Goal: Task Accomplishment & Management: Manage account settings

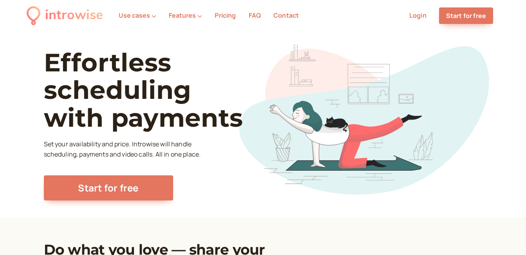
click at [413, 16] on link "Login" at bounding box center [418, 15] width 17 height 9
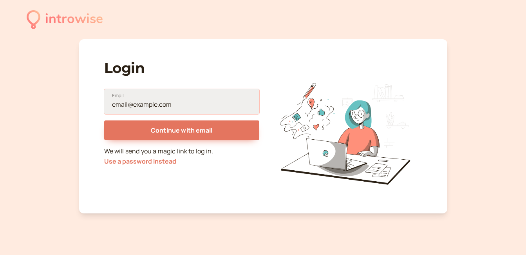
click at [170, 102] on input "Email" at bounding box center [181, 101] width 155 height 25
type input "[EMAIL_ADDRESS][DOMAIN_NAME]"
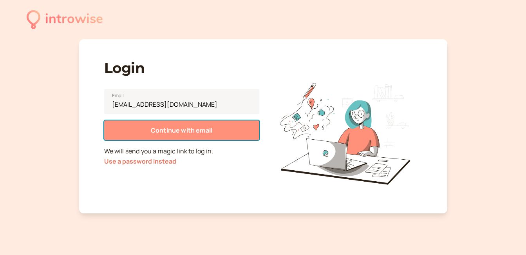
click at [178, 130] on span "Continue with email" at bounding box center [182, 130] width 62 height 9
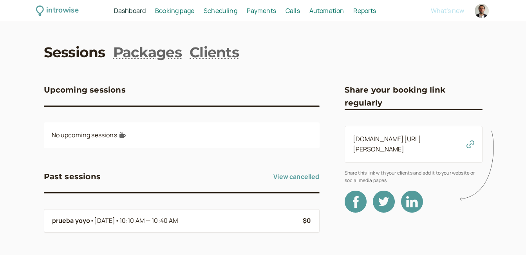
click at [174, 10] on span "Booking page" at bounding box center [174, 10] width 39 height 9
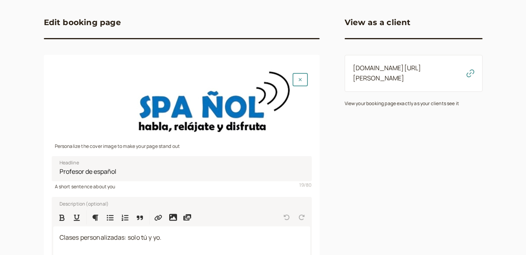
scroll to position [78, 0]
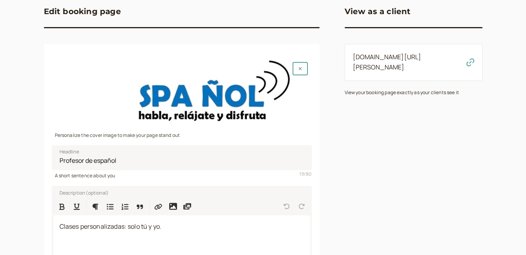
click at [224, 94] on div at bounding box center [182, 94] width 260 height 72
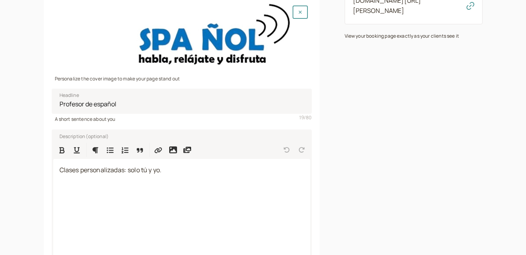
scroll to position [50, 0]
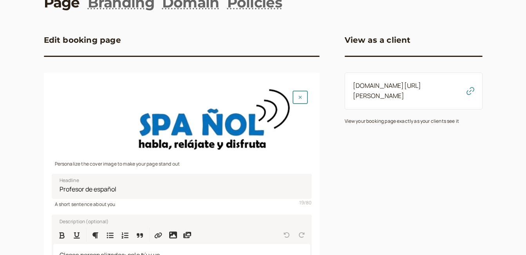
click at [212, 119] on div at bounding box center [182, 123] width 260 height 72
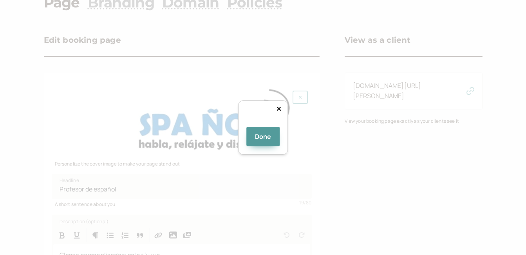
click at [278, 189] on div at bounding box center [356, 210] width 157 height 43
click at [263, 123] on div at bounding box center [263, 123] width 0 height 0
click at [310, 192] on div at bounding box center [358, 216] width 177 height 49
click at [263, 123] on div at bounding box center [263, 123] width 0 height 0
click at [324, 190] on div at bounding box center [361, 215] width 181 height 50
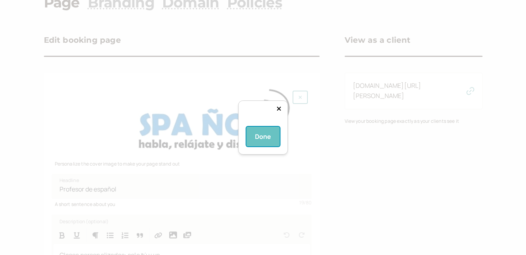
click at [264, 146] on button "Done" at bounding box center [263, 137] width 34 height 20
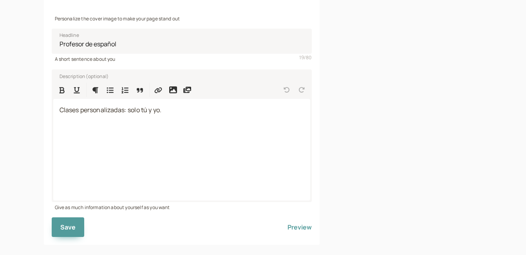
scroll to position [207, 0]
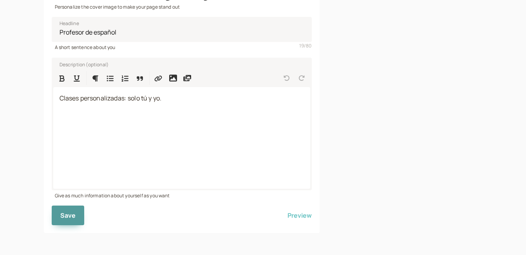
click at [305, 216] on button "Preview" at bounding box center [300, 215] width 24 height 20
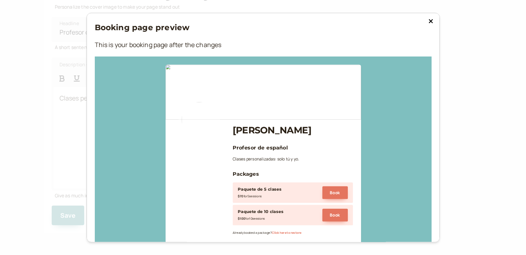
drag, startPoint x: 200, startPoint y: 118, endPoint x: 197, endPoint y: 128, distance: 9.9
click at [197, 128] on div at bounding box center [263, 153] width 337 height 194
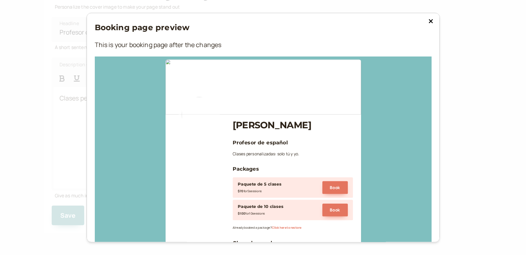
scroll to position [0, 0]
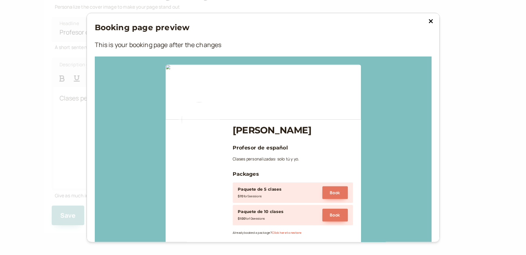
click at [430, 22] on icon at bounding box center [431, 21] width 5 height 6
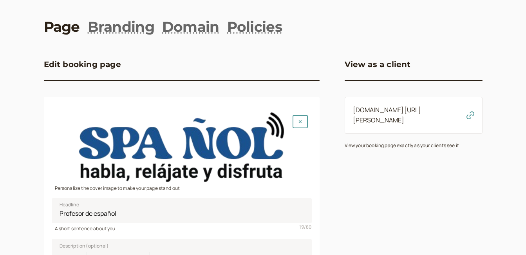
scroll to position [39, 0]
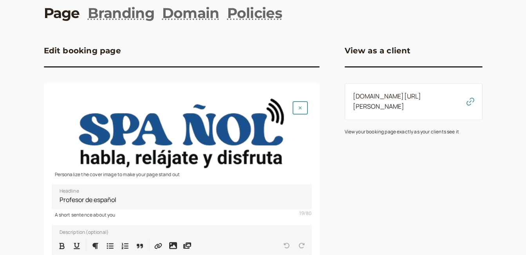
click at [229, 127] on div at bounding box center [182, 133] width 260 height 72
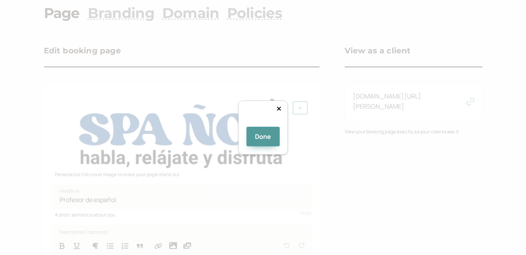
click at [315, 147] on div at bounding box center [405, 172] width 181 height 50
click at [263, 123] on div at bounding box center [263, 123] width 0 height 0
click at [375, 152] on div at bounding box center [436, 169] width 122 height 34
click at [495, 185] on div at bounding box center [495, 185] width 0 height 0
click at [380, 152] on div at bounding box center [439, 168] width 118 height 33
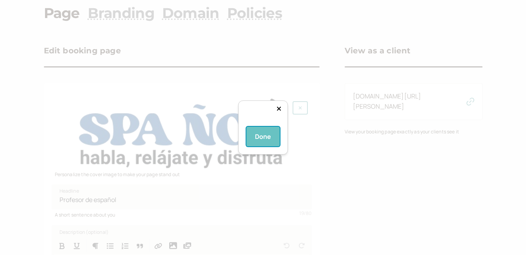
click at [261, 146] on button "Done" at bounding box center [263, 137] width 34 height 20
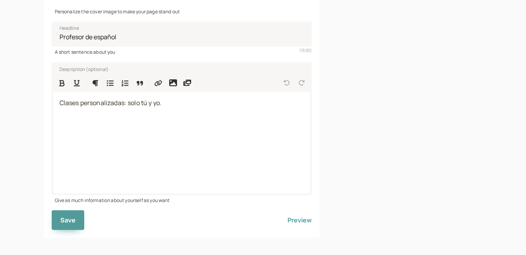
scroll to position [207, 0]
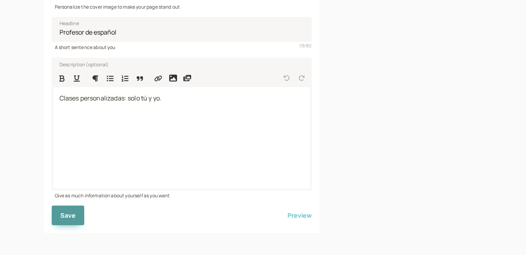
click at [302, 217] on button "Preview" at bounding box center [300, 215] width 24 height 20
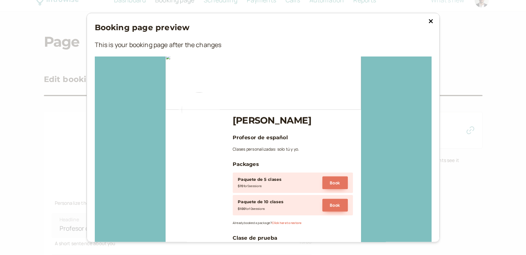
scroll to position [0, 0]
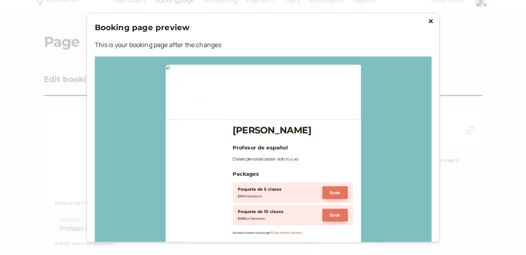
click at [429, 21] on icon at bounding box center [431, 21] width 5 height 6
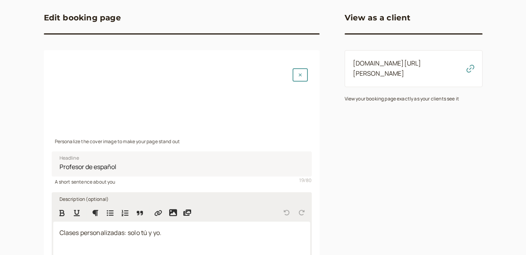
scroll to position [78, 0]
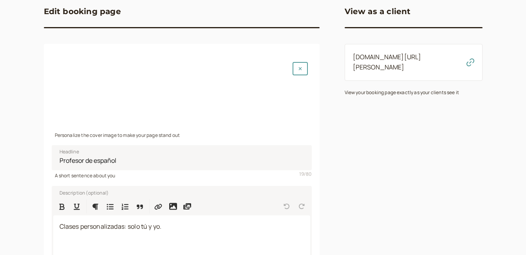
click at [228, 96] on div at bounding box center [182, 94] width 260 height 72
click at [300, 68] on icon "button" at bounding box center [300, 68] width 3 height 3
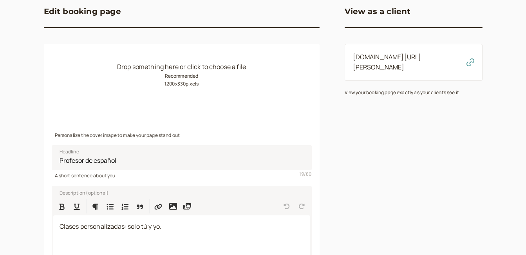
click at [169, 72] on small "Recommended 1200 x 330 pixels" at bounding box center [182, 79] width 34 height 15
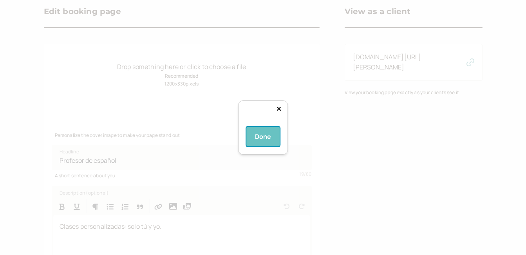
click at [261, 146] on button "Done" at bounding box center [263, 137] width 34 height 20
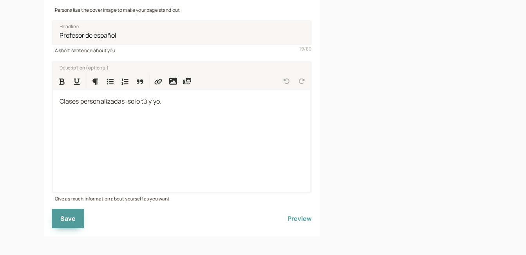
scroll to position [207, 0]
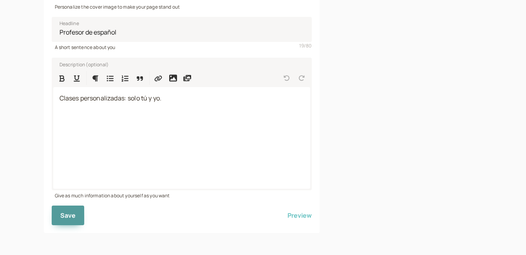
click at [300, 216] on button "Preview" at bounding box center [300, 215] width 24 height 20
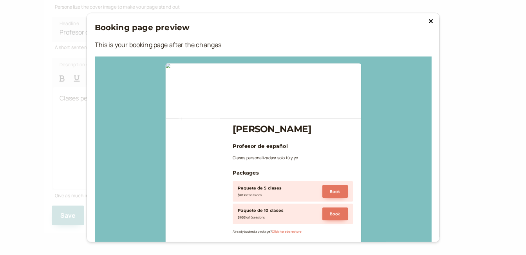
scroll to position [0, 0]
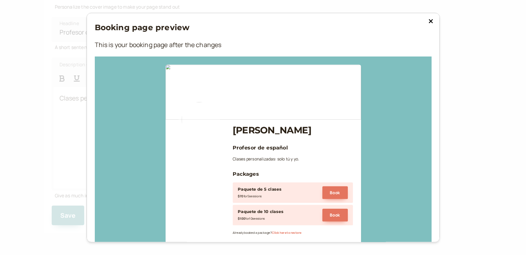
click at [429, 20] on icon at bounding box center [431, 21] width 5 height 6
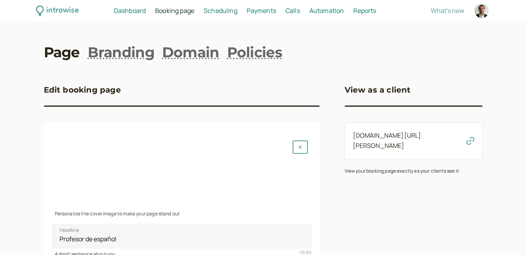
click at [227, 164] on div at bounding box center [182, 172] width 260 height 72
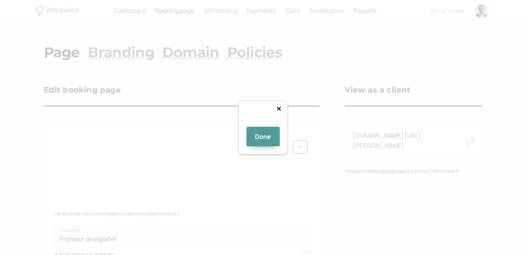
click at [331, 165] on div at bounding box center [390, 181] width 118 height 33
click at [268, 146] on button "Done" at bounding box center [263, 137] width 34 height 20
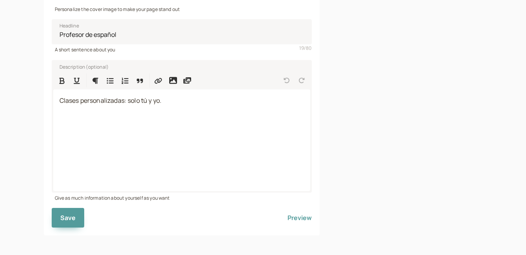
scroll to position [207, 0]
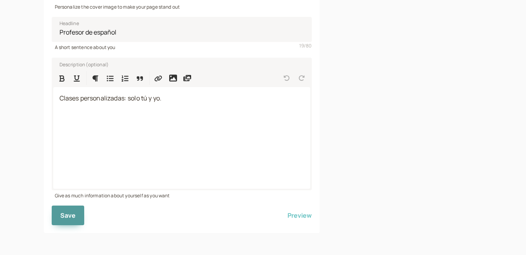
click at [303, 215] on button "Preview" at bounding box center [300, 215] width 24 height 20
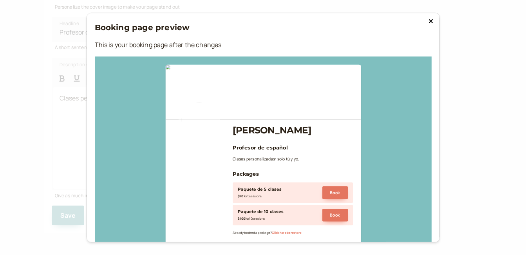
click at [429, 21] on icon at bounding box center [431, 21] width 4 height 4
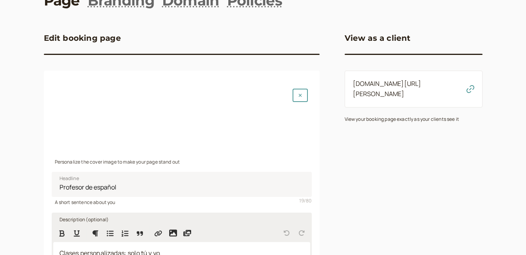
scroll to position [50, 0]
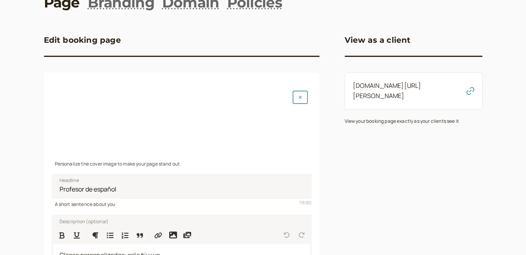
click at [204, 117] on div at bounding box center [182, 123] width 260 height 72
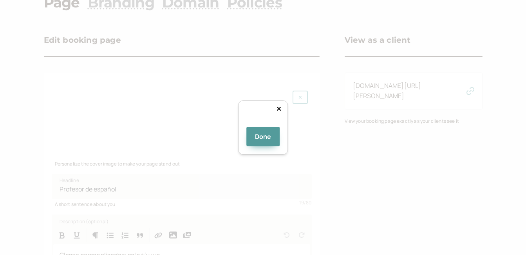
click at [350, 166] on div at bounding box center [409, 182] width 118 height 33
click at [350, 169] on div at bounding box center [404, 184] width 108 height 30
click at [349, 167] on div at bounding box center [403, 182] width 108 height 30
click at [262, 146] on button "Done" at bounding box center [263, 137] width 34 height 20
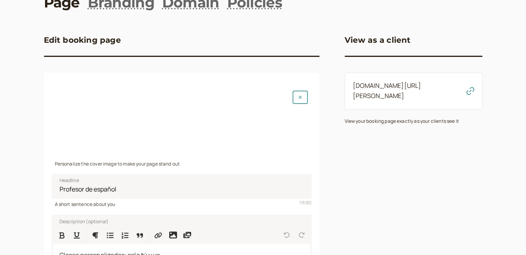
click at [199, 123] on div at bounding box center [182, 123] width 260 height 72
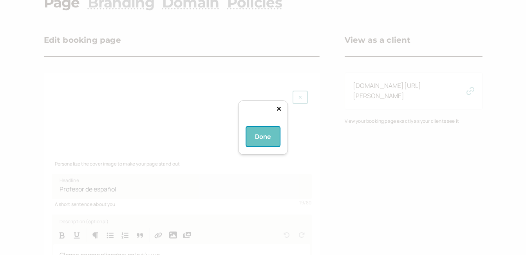
click at [263, 146] on button "Done" at bounding box center [263, 137] width 34 height 20
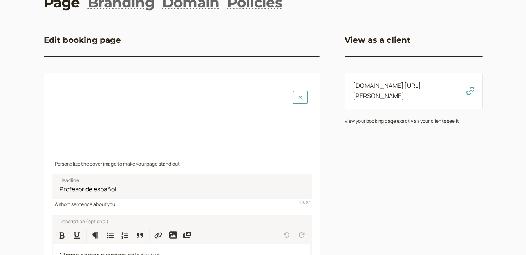
drag, startPoint x: 170, startPoint y: 120, endPoint x: 201, endPoint y: 121, distance: 31.4
click at [201, 121] on div at bounding box center [182, 123] width 260 height 72
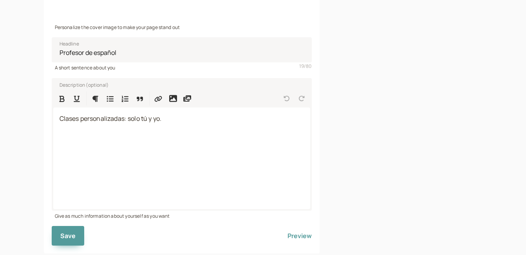
scroll to position [207, 0]
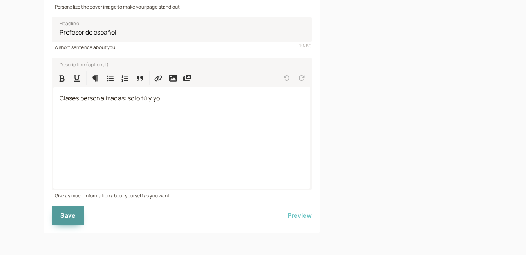
click at [300, 214] on button "Preview" at bounding box center [300, 215] width 24 height 20
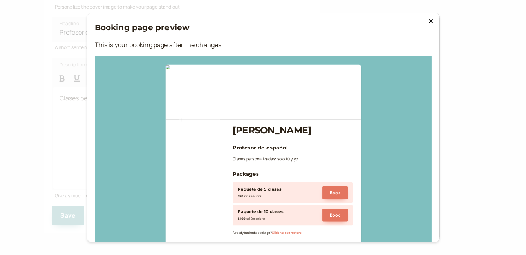
click at [429, 22] on icon at bounding box center [431, 21] width 5 height 6
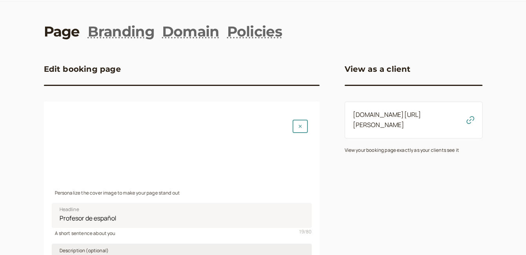
scroll to position [39, 0]
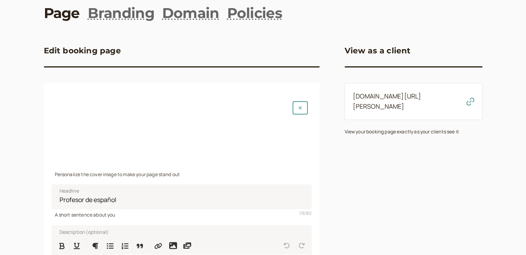
click at [169, 132] on div at bounding box center [182, 133] width 260 height 72
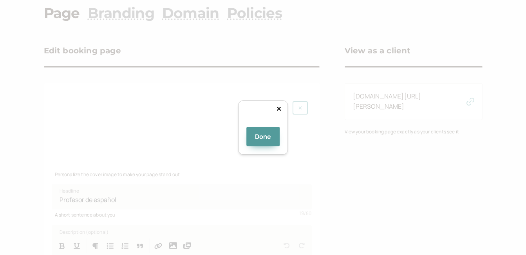
click at [389, 141] on div at bounding box center [443, 156] width 108 height 30
click at [264, 146] on button "Done" at bounding box center [263, 137] width 34 height 20
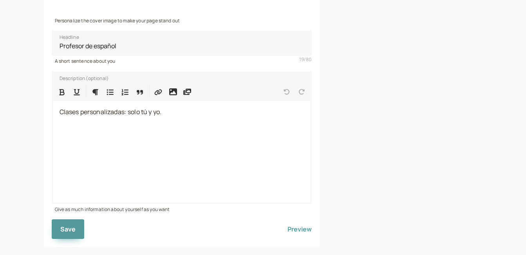
scroll to position [196, 0]
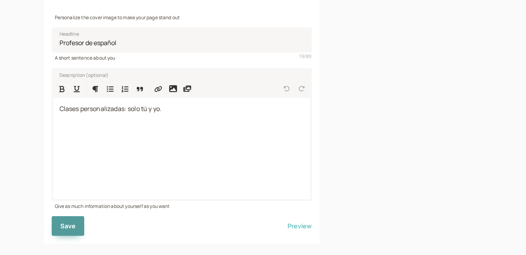
click at [296, 224] on button "Preview" at bounding box center [300, 226] width 24 height 20
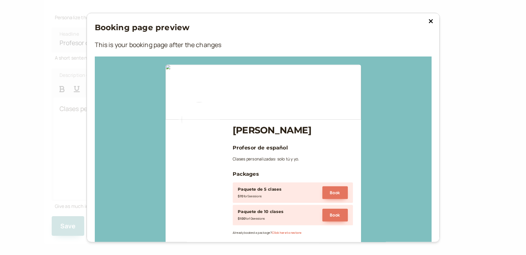
click at [429, 21] on icon at bounding box center [431, 21] width 5 height 6
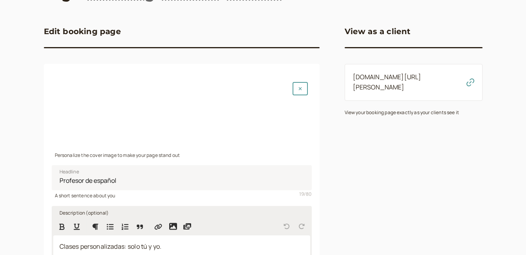
scroll to position [39, 0]
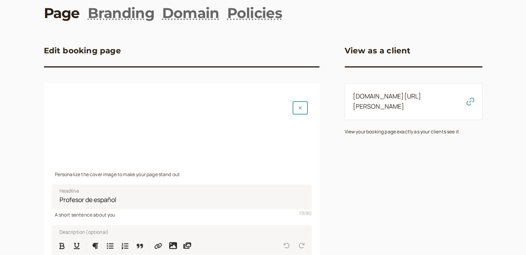
click at [177, 124] on div at bounding box center [182, 133] width 260 height 72
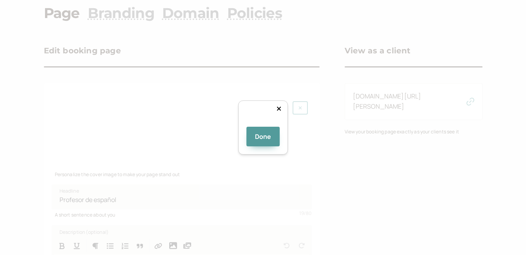
click at [389, 138] on div at bounding box center [443, 153] width 108 height 30
click at [400, 166] on div at bounding box center [400, 166] width 0 height 0
click at [402, 140] on div at bounding box center [449, 153] width 95 height 26
click at [264, 146] on button "Done" at bounding box center [263, 137] width 34 height 20
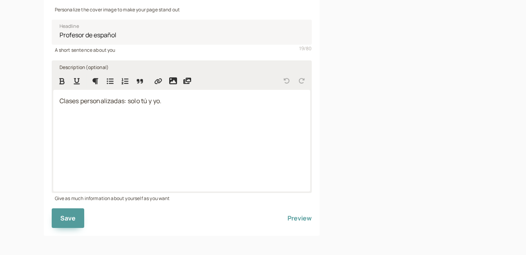
scroll to position [207, 0]
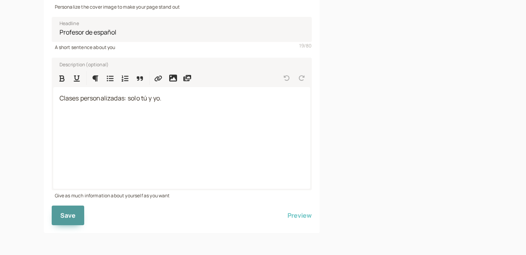
click at [298, 212] on button "Preview" at bounding box center [300, 215] width 24 height 20
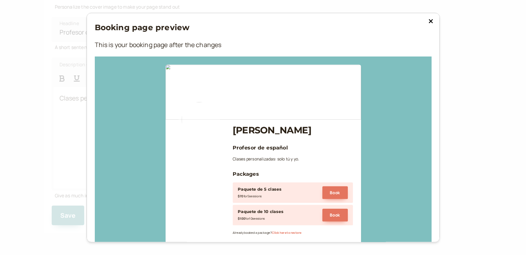
click at [429, 22] on icon at bounding box center [431, 21] width 5 height 6
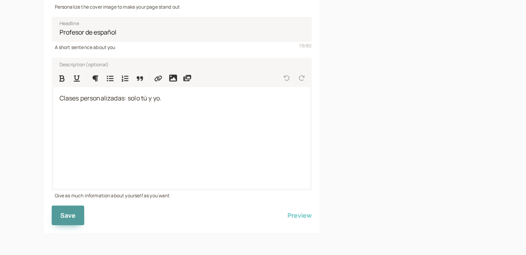
click at [301, 215] on button "Preview" at bounding box center [300, 215] width 24 height 20
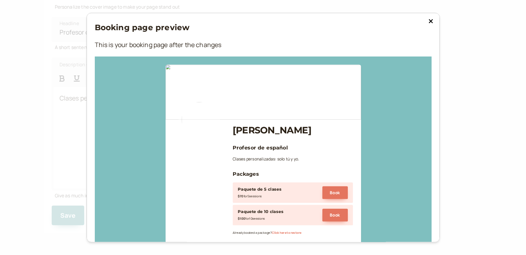
click at [429, 22] on icon at bounding box center [431, 21] width 5 height 6
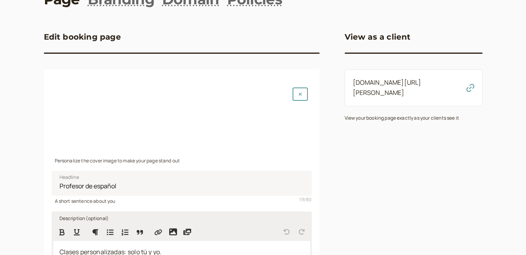
scroll to position [50, 0]
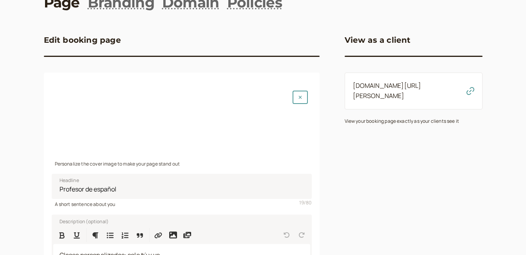
click at [197, 119] on div at bounding box center [182, 123] width 260 height 72
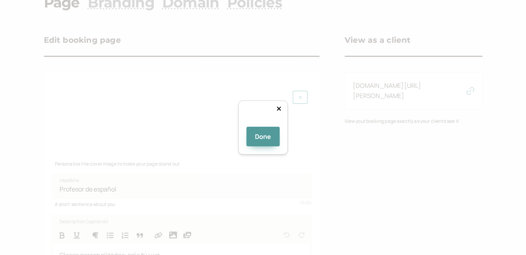
click at [402, 140] on div at bounding box center [449, 153] width 95 height 26
click at [263, 123] on div at bounding box center [263, 123] width 0 height 0
click at [262, 146] on button "Done" at bounding box center [263, 137] width 34 height 20
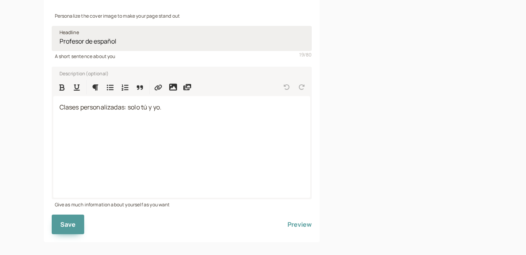
scroll to position [207, 0]
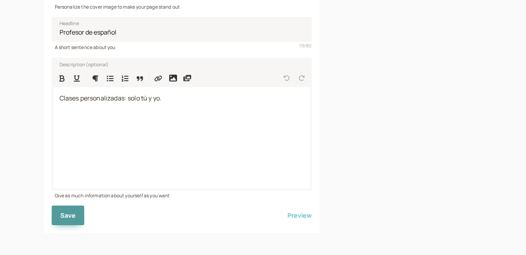
click at [299, 216] on button "Preview" at bounding box center [300, 215] width 24 height 20
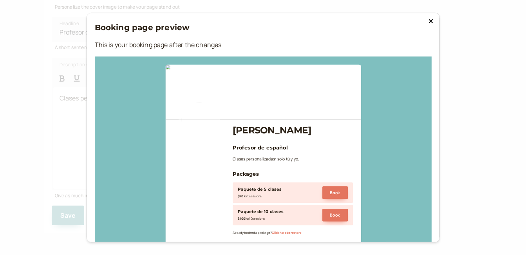
click at [429, 23] on icon at bounding box center [431, 21] width 5 height 6
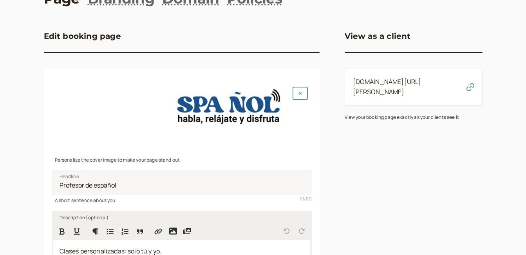
scroll to position [50, 0]
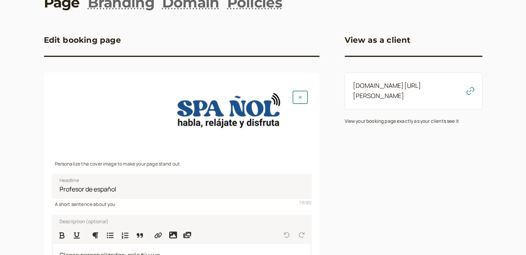
click at [203, 117] on div at bounding box center [182, 123] width 260 height 72
click at [250, 112] on div at bounding box center [182, 123] width 260 height 72
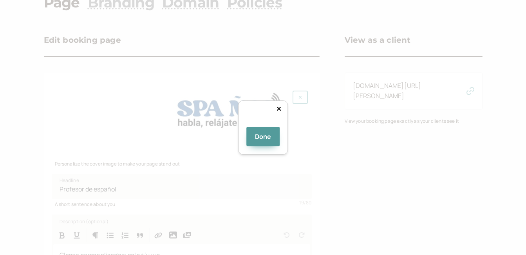
click at [369, 176] on div at bounding box center [369, 176] width 0 height 0
click at [265, 146] on button "Done" at bounding box center [263, 137] width 34 height 20
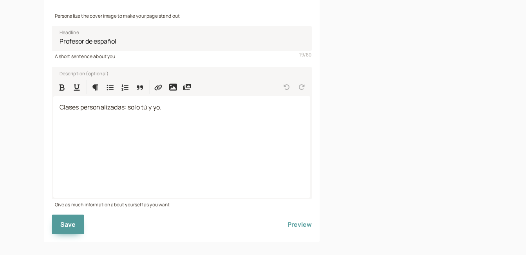
scroll to position [207, 0]
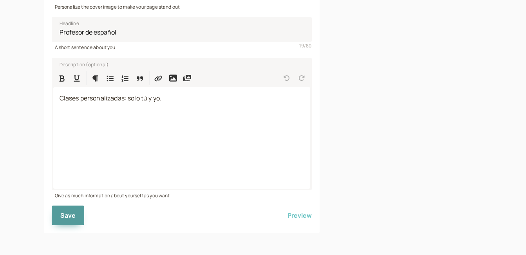
click at [297, 216] on button "Preview" at bounding box center [300, 215] width 24 height 20
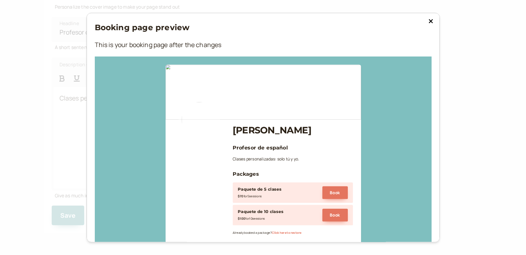
click at [429, 22] on icon at bounding box center [431, 21] width 5 height 6
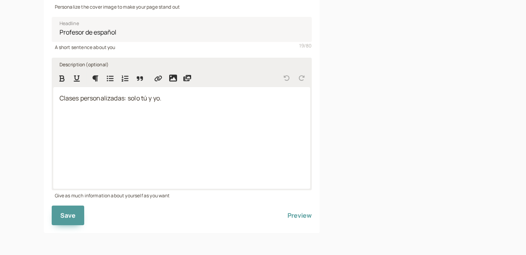
scroll to position [89, 0]
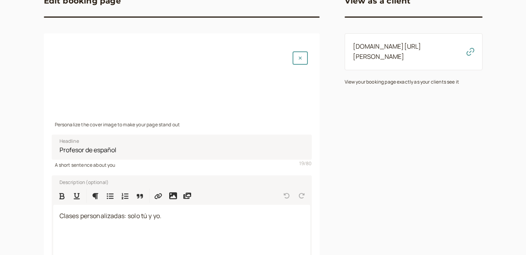
click at [231, 85] on div at bounding box center [182, 83] width 260 height 72
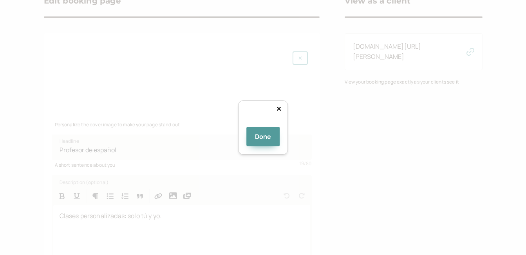
click at [371, 140] on div at bounding box center [434, 157] width 127 height 35
click at [378, 174] on div at bounding box center [378, 174] width 0 height 0
click at [259, 146] on button "Done" at bounding box center [263, 137] width 34 height 20
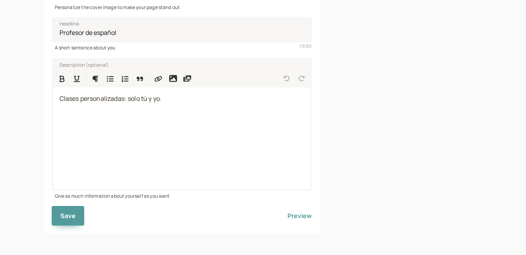
scroll to position [207, 0]
click at [301, 214] on button "Preview" at bounding box center [300, 215] width 24 height 20
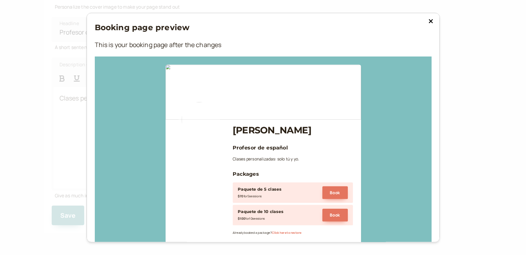
click at [429, 22] on icon at bounding box center [431, 21] width 4 height 4
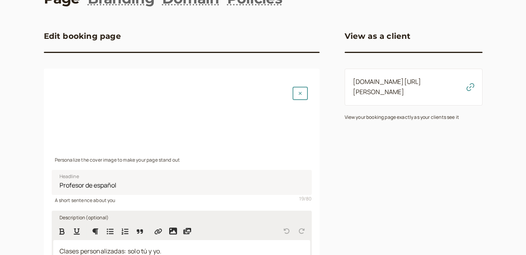
scroll to position [50, 0]
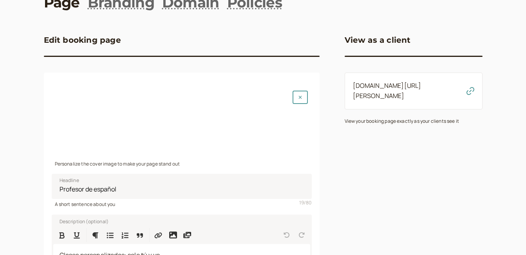
click at [200, 120] on div at bounding box center [182, 123] width 260 height 72
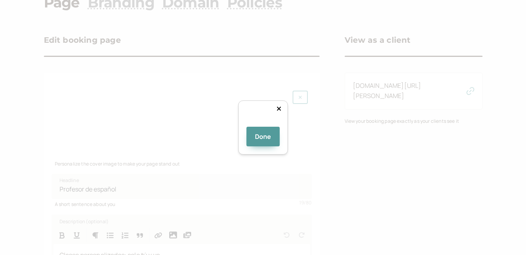
click at [381, 173] on div at bounding box center [381, 173] width 0 height 0
click at [266, 146] on button "Done" at bounding box center [263, 137] width 34 height 20
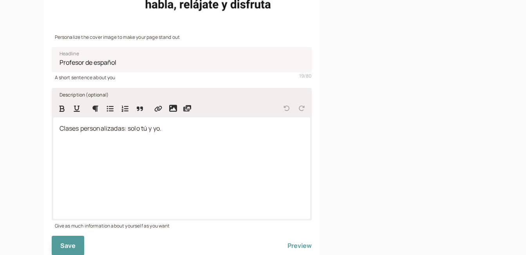
scroll to position [207, 0]
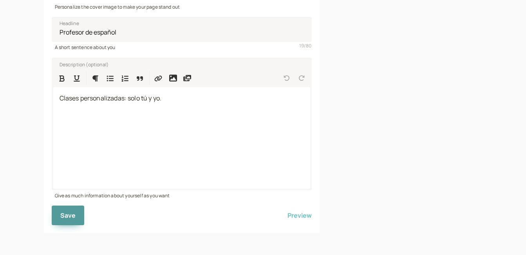
click at [298, 215] on button "Preview" at bounding box center [300, 215] width 24 height 20
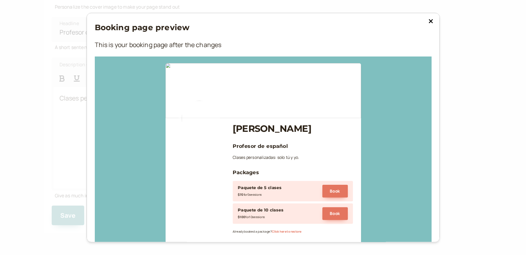
scroll to position [0, 0]
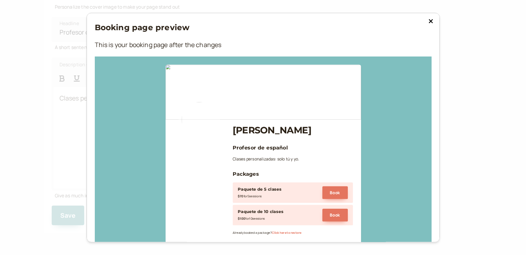
click at [429, 20] on icon at bounding box center [431, 21] width 4 height 4
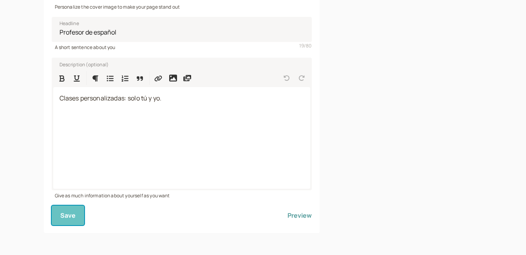
click at [63, 216] on span "Save" at bounding box center [68, 215] width 16 height 9
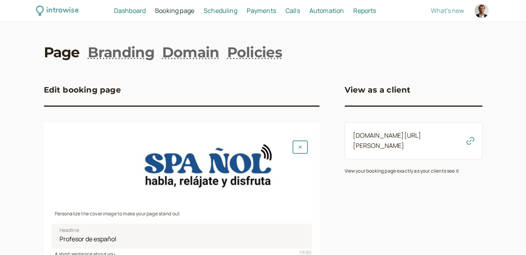
click at [218, 11] on span "Scheduling" at bounding box center [221, 10] width 34 height 9
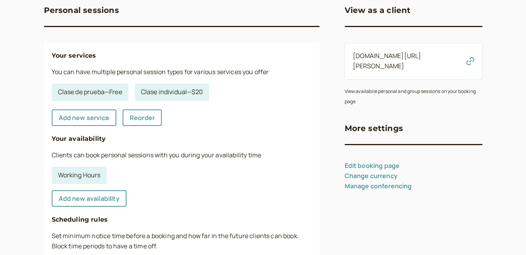
scroll to position [78, 0]
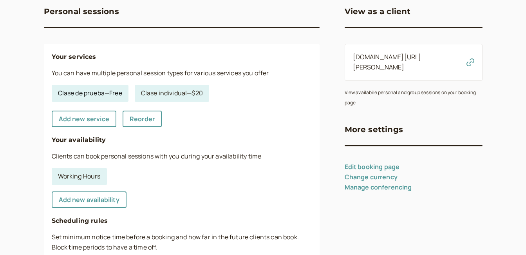
click at [79, 95] on link "Clase de prueba — Free" at bounding box center [90, 93] width 77 height 17
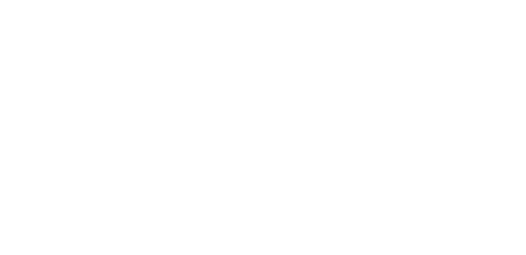
select select "30"
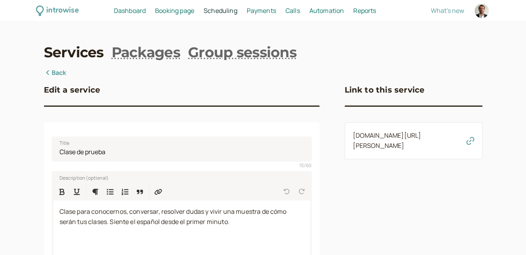
click at [127, 12] on span "Dashboard" at bounding box center [130, 10] width 32 height 9
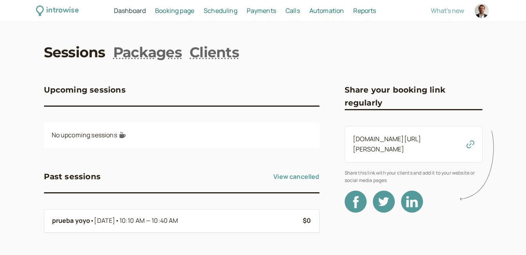
click at [174, 12] on span "Booking page" at bounding box center [174, 10] width 39 height 9
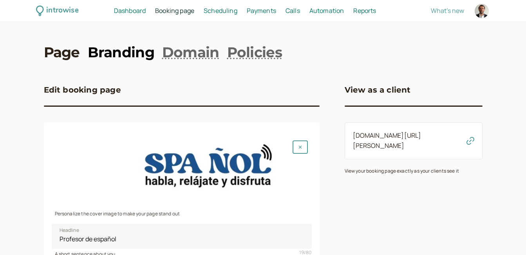
click at [125, 53] on link "Branding" at bounding box center [121, 52] width 67 height 20
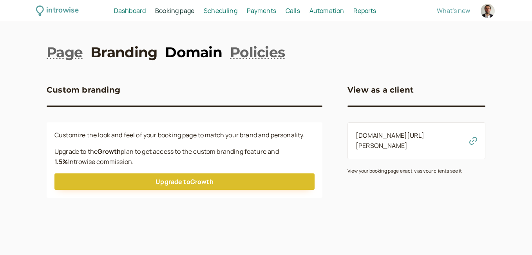
click at [190, 54] on link "Domain" at bounding box center [193, 52] width 57 height 20
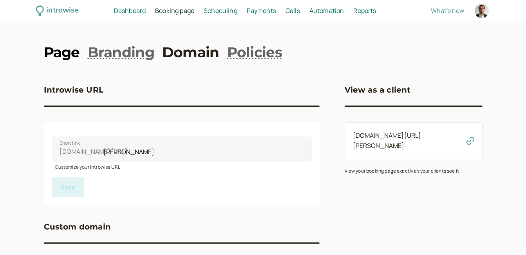
click at [65, 54] on link "Page" at bounding box center [62, 52] width 36 height 20
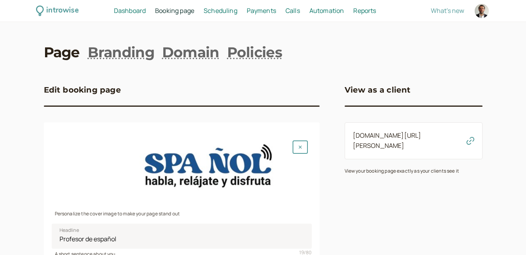
click at [225, 10] on span "Scheduling" at bounding box center [221, 10] width 34 height 9
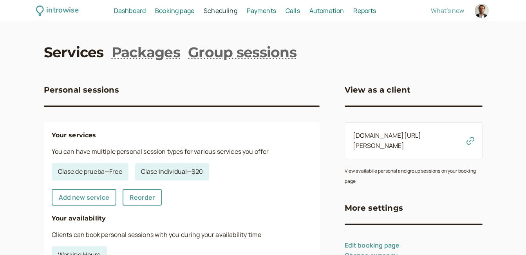
click at [178, 12] on span "Booking page" at bounding box center [174, 10] width 39 height 9
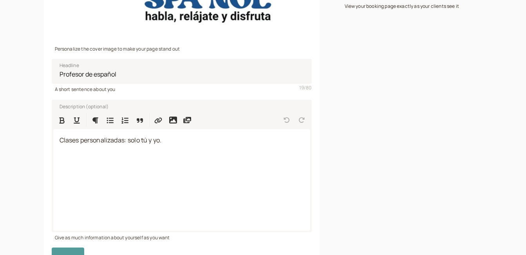
scroll to position [207, 0]
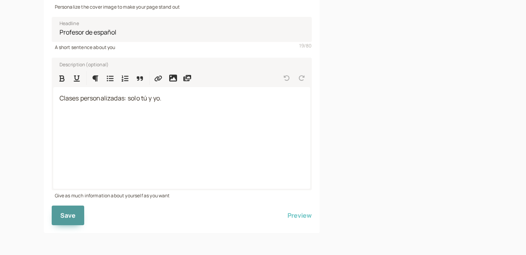
click at [301, 217] on button "Preview" at bounding box center [300, 215] width 24 height 20
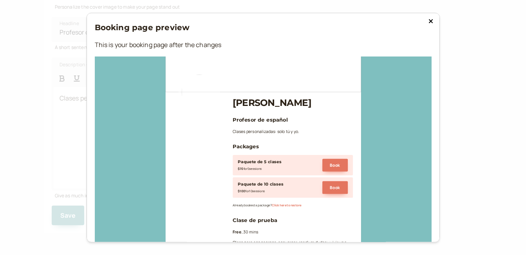
scroll to position [0, 0]
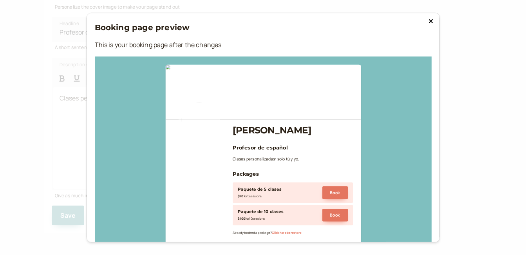
click at [429, 22] on icon at bounding box center [431, 21] width 5 height 6
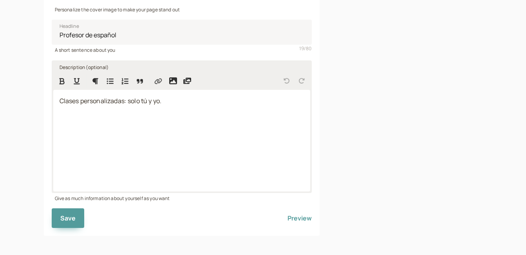
scroll to position [207, 0]
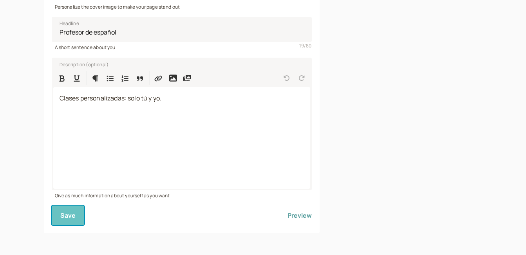
click at [62, 214] on span "Save" at bounding box center [68, 215] width 16 height 9
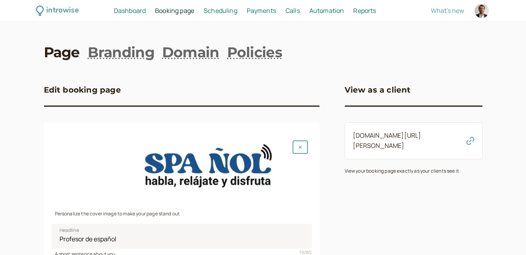
click at [483, 10] on div at bounding box center [482, 11] width 14 height 14
select select "America/Guayaquil"
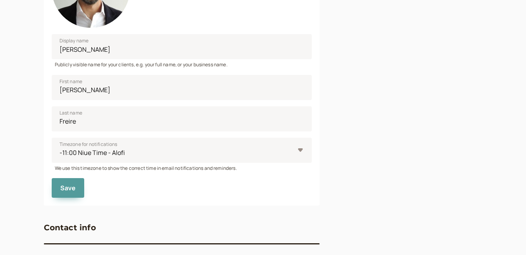
scroll to position [383, 0]
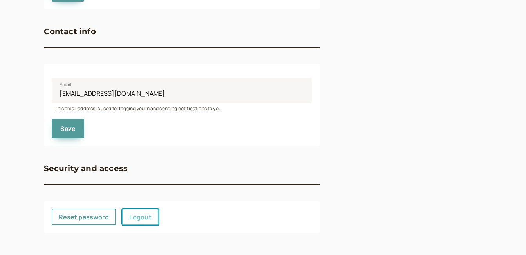
click at [144, 218] on link "Logout" at bounding box center [140, 216] width 36 height 16
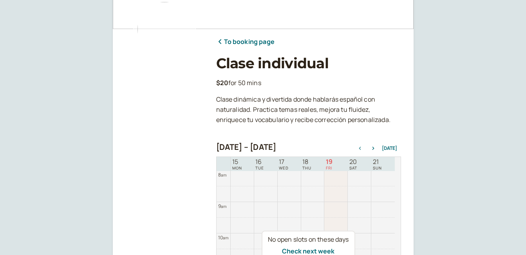
scroll to position [39, 0]
